Goal: Communication & Community: Answer question/provide support

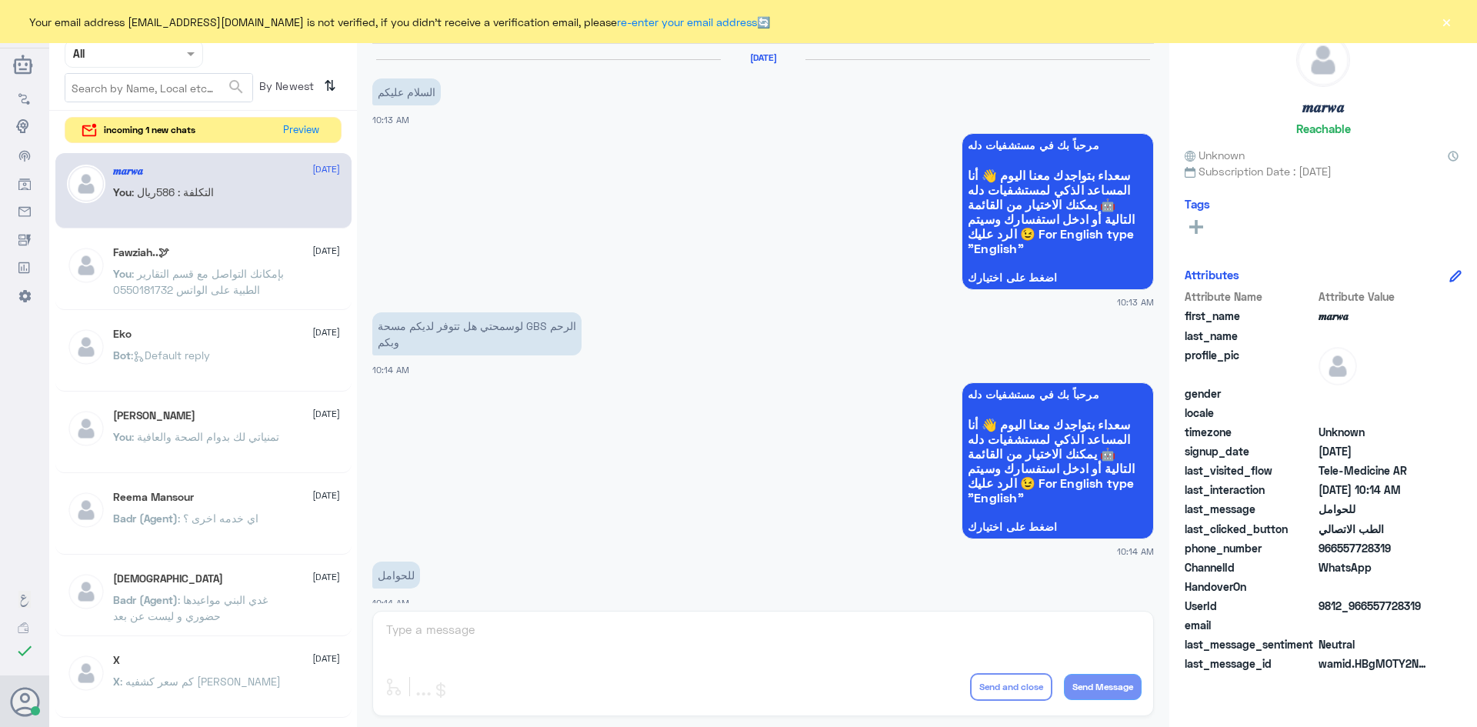
scroll to position [778, 0]
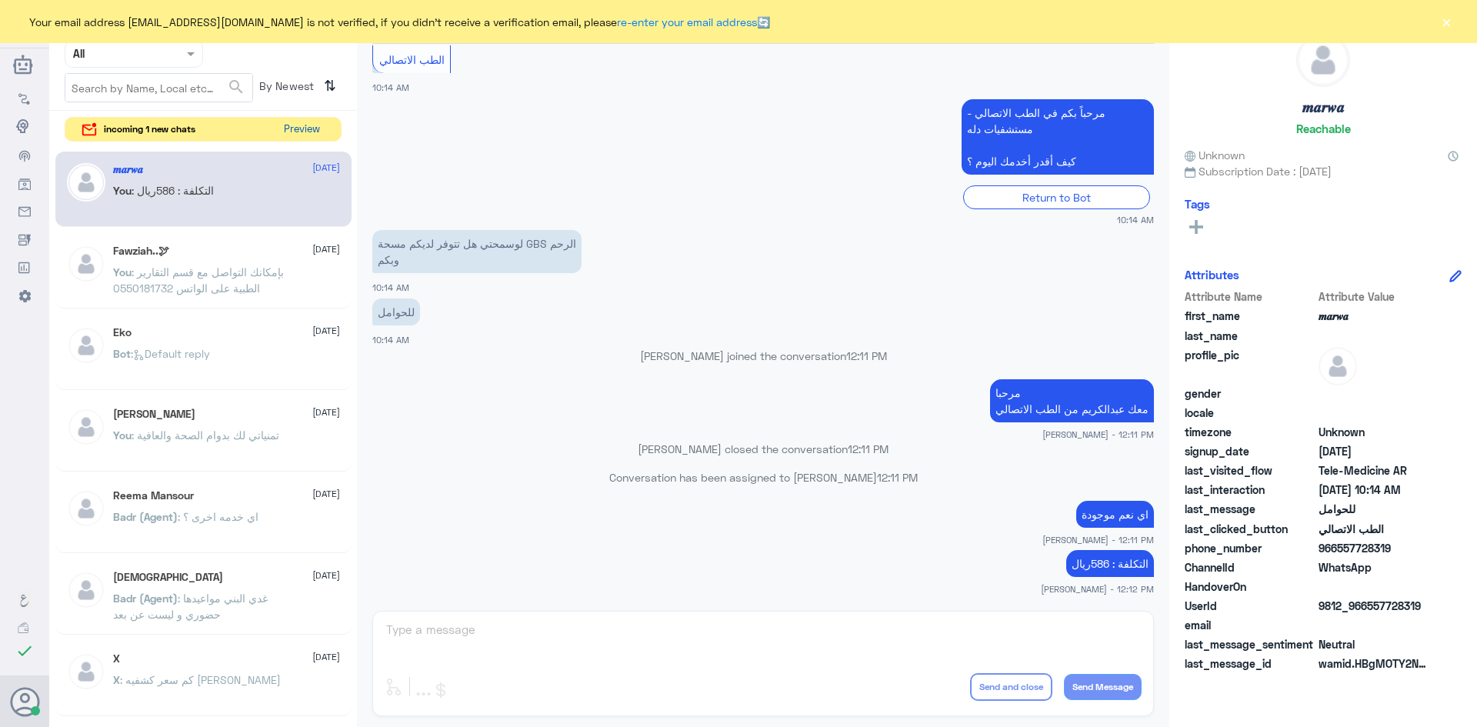
click at [294, 127] on button "Preview" at bounding box center [302, 130] width 48 height 24
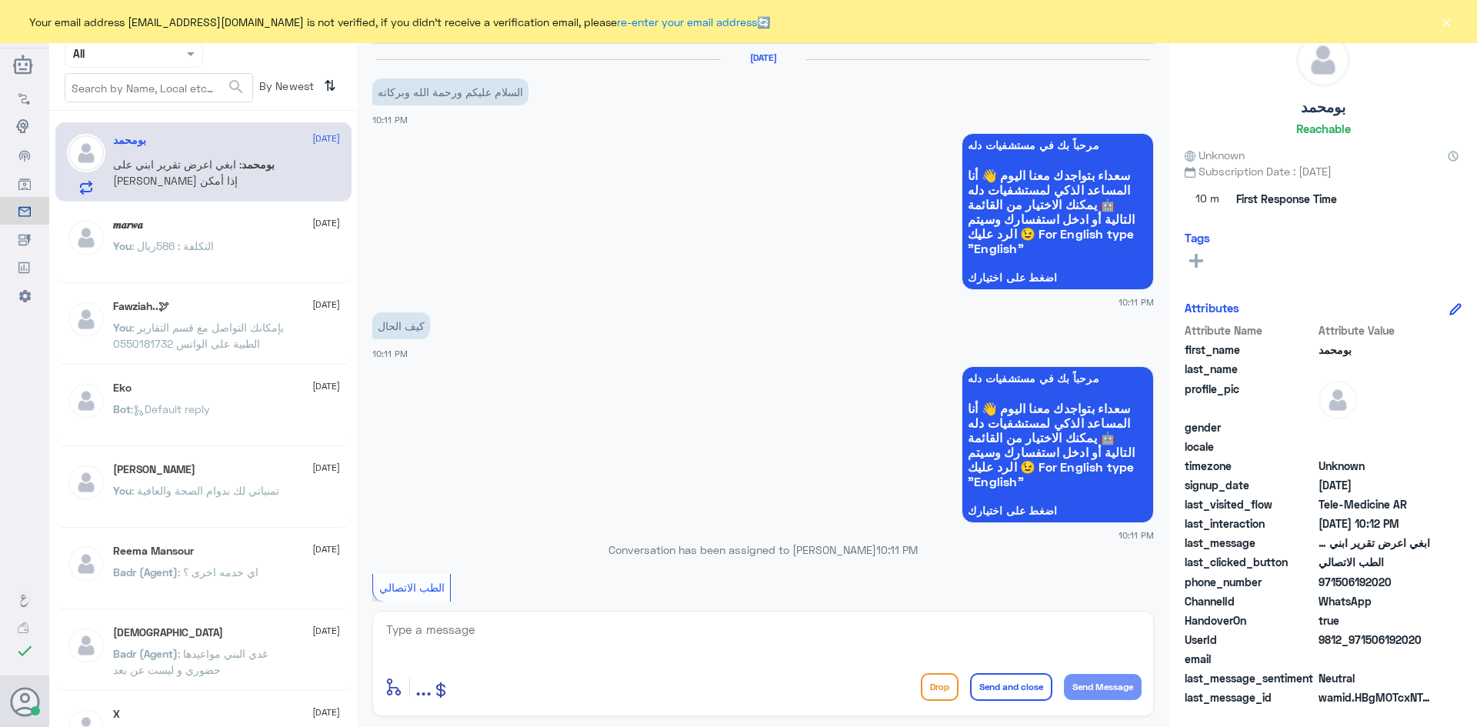
scroll to position [271, 0]
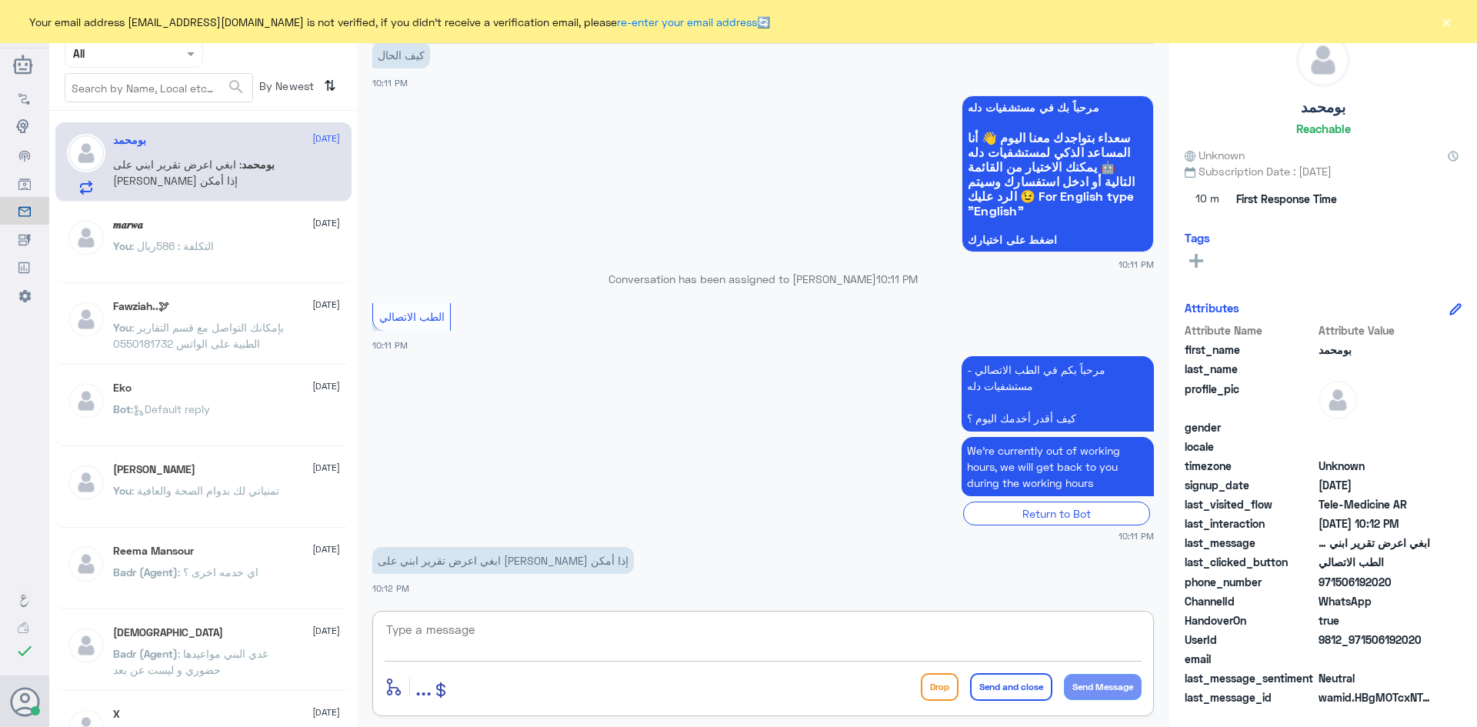
click at [725, 625] on textarea at bounding box center [763, 638] width 757 height 38
paste textarea "مرحبا معك عبدالكريم من الطب الاتصالي"
type textarea "مرحبا معك عبدالكريم من الطب الاتصالي"
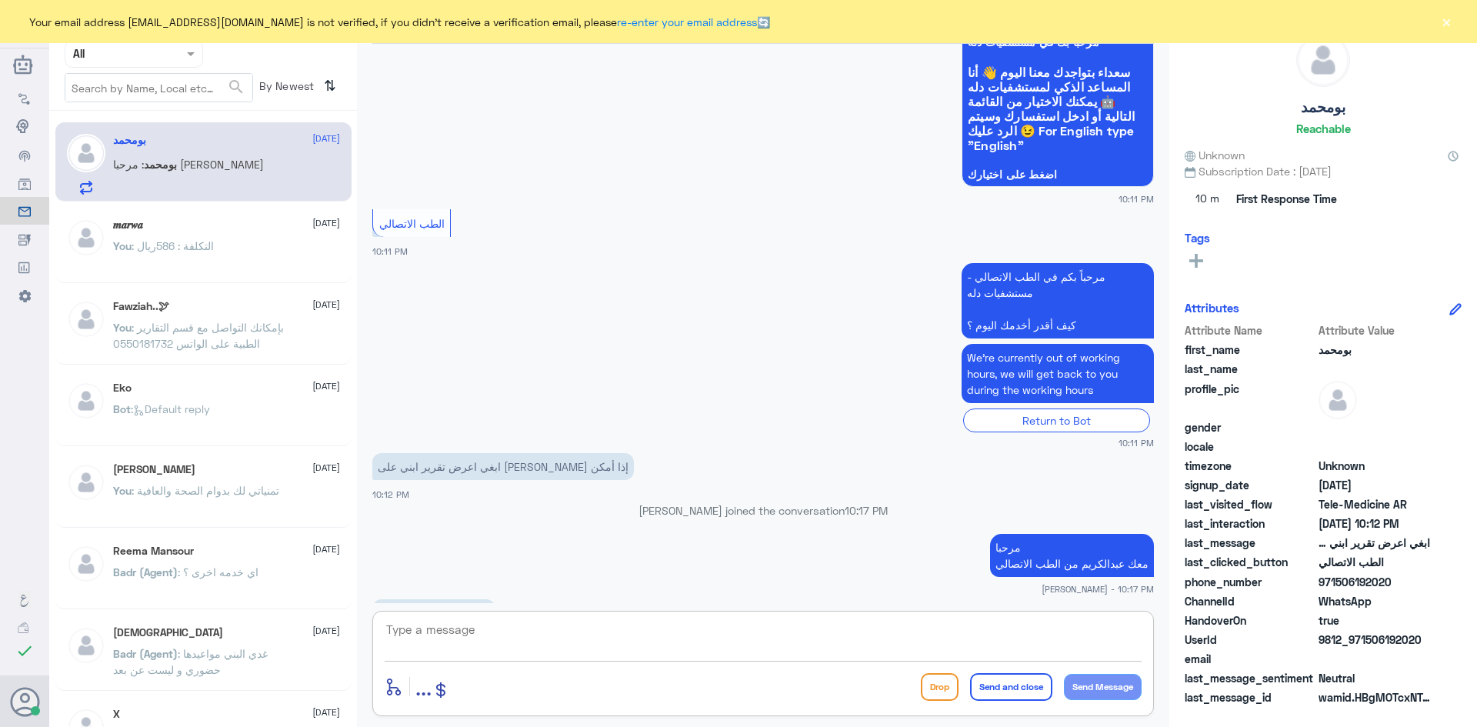
scroll to position [388, 0]
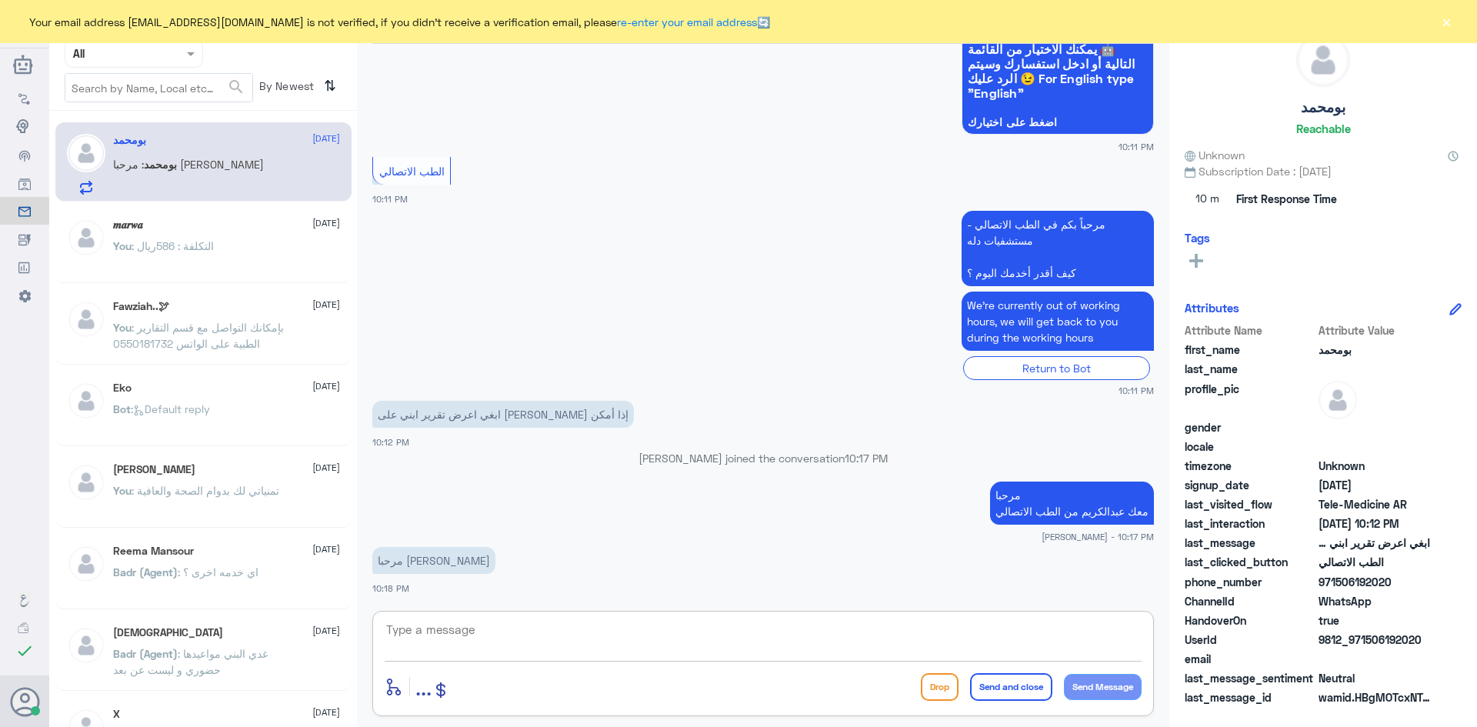
paste textarea "بإمكانك التواصل مع قسم التقارير الطبية على الواتس 0550181732"
type textarea "بإمكانك التواصل مع قسم التقارير الطبية على الواتس 0550181732"
click at [1004, 688] on button "Send and close" at bounding box center [1011, 687] width 82 height 28
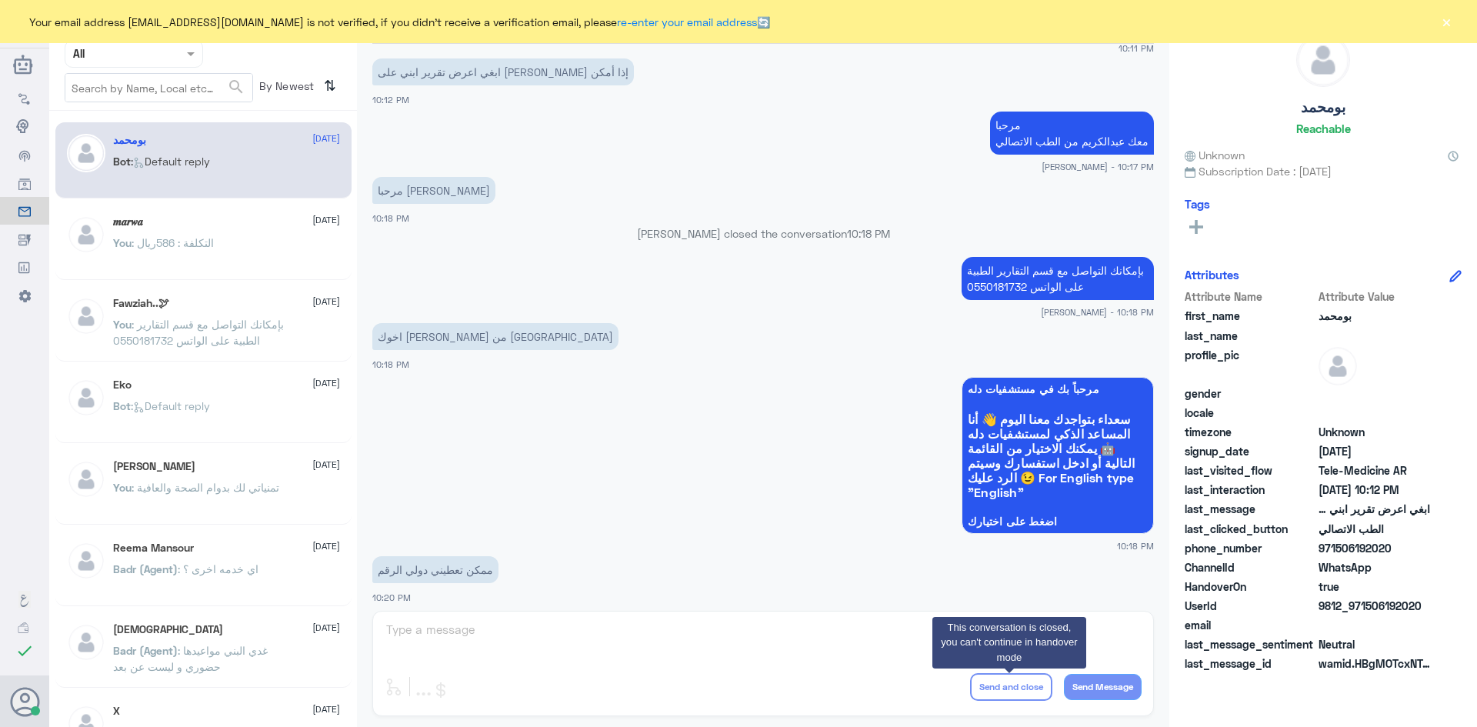
scroll to position [691, 0]
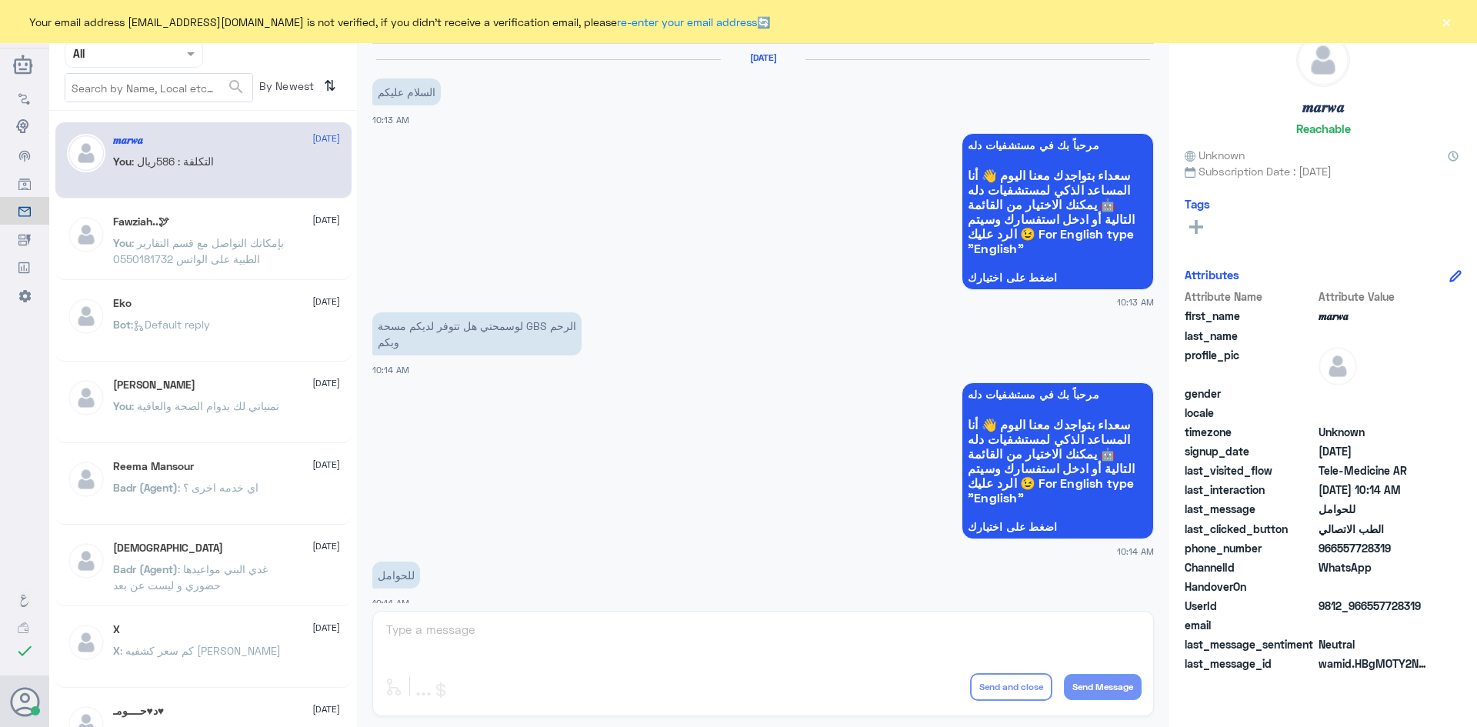
scroll to position [778, 0]
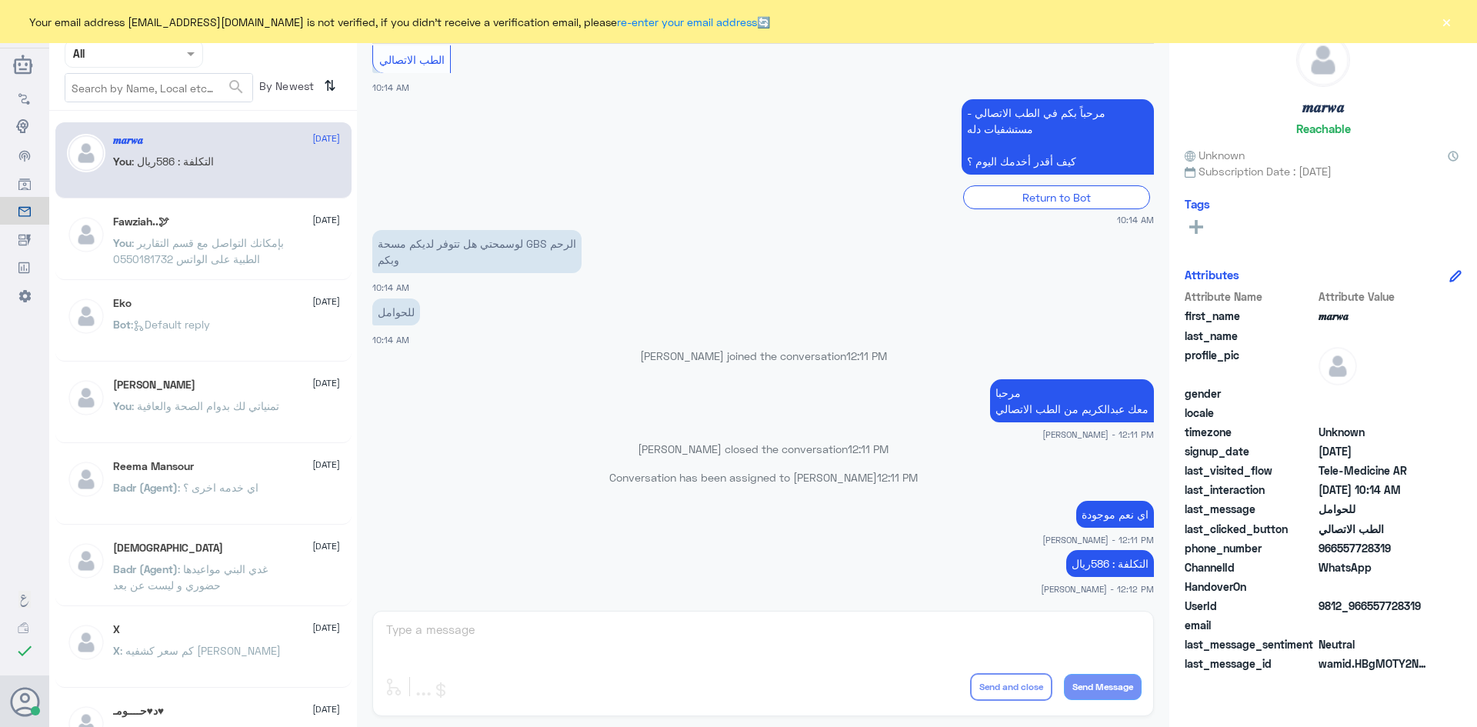
click at [1448, 22] on button "×" at bounding box center [1445, 21] width 15 height 15
